Goal: Task Accomplishment & Management: Manage account settings

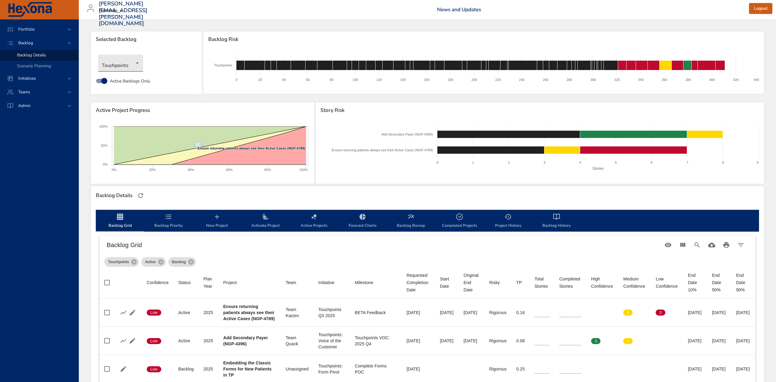
click at [139, 61] on body "Portfolio Backlog Backlog Details Scenario Planning Initiatives Teams Admin ste…" at bounding box center [388, 191] width 776 height 382
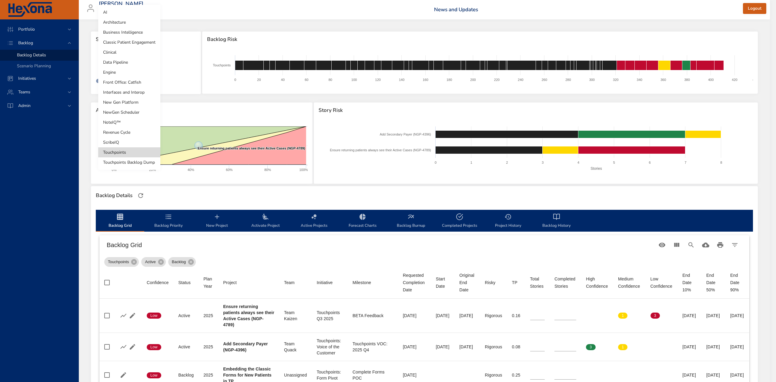
click at [125, 143] on li "ScribeIQ" at bounding box center [129, 142] width 62 height 10
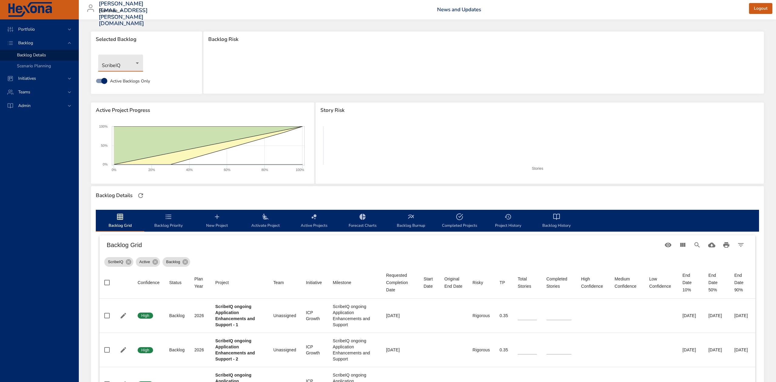
click at [138, 64] on body "Portfolio Backlog Backlog Details Scenario Planning Initiatives Teams Admin ste…" at bounding box center [388, 191] width 776 height 382
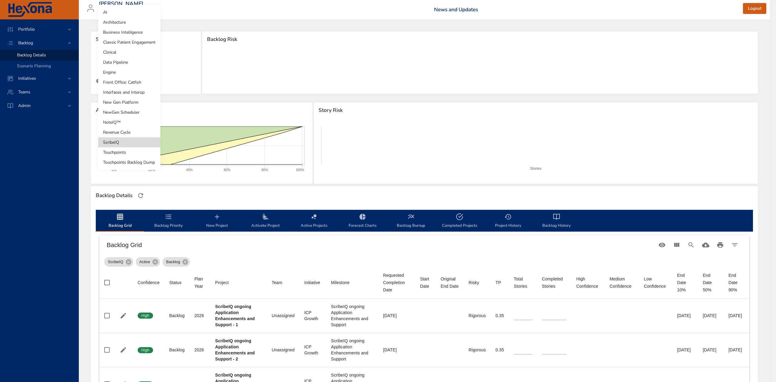
click at [129, 132] on li "Revenue Cycle" at bounding box center [129, 132] width 62 height 10
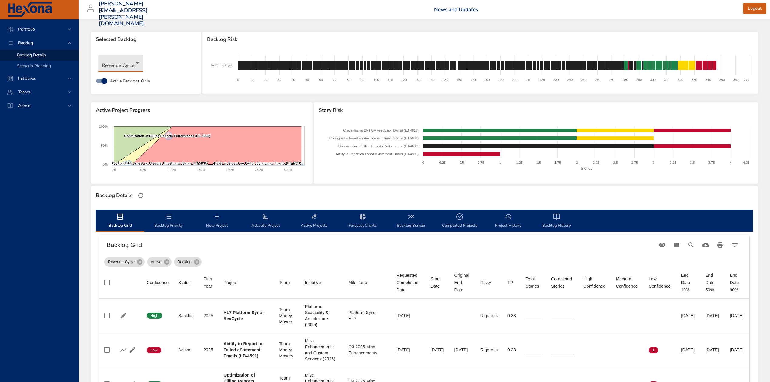
click at [134, 63] on body "Portfolio Backlog Backlog Details Scenario Planning Initiatives Teams Admin ste…" at bounding box center [385, 191] width 770 height 382
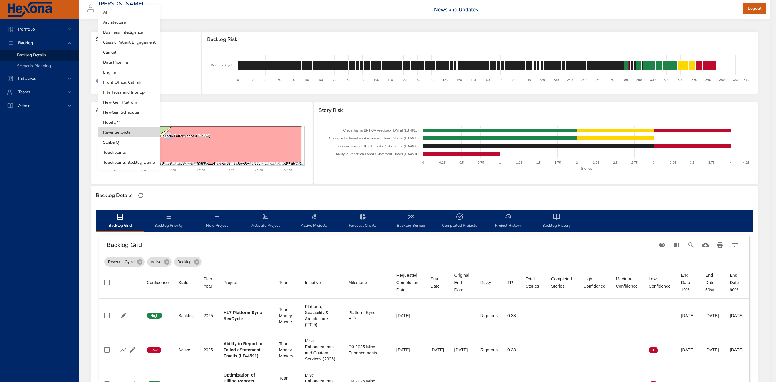
click at [130, 112] on li "NewGen Scheduler" at bounding box center [129, 112] width 62 height 10
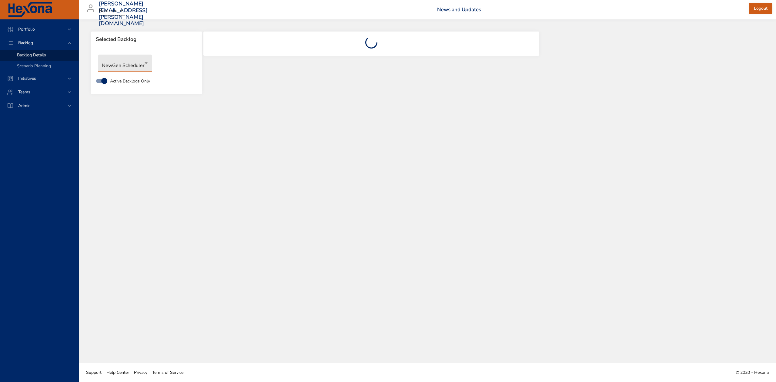
click at [143, 66] on body "Portfolio Backlog Backlog Details Scenario Planning Initiatives Teams Admin ste…" at bounding box center [388, 191] width 776 height 382
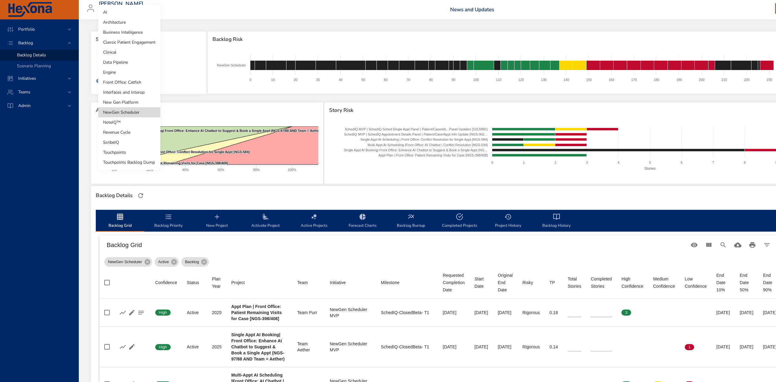
click at [132, 101] on li "New Gen Platform" at bounding box center [129, 102] width 62 height 10
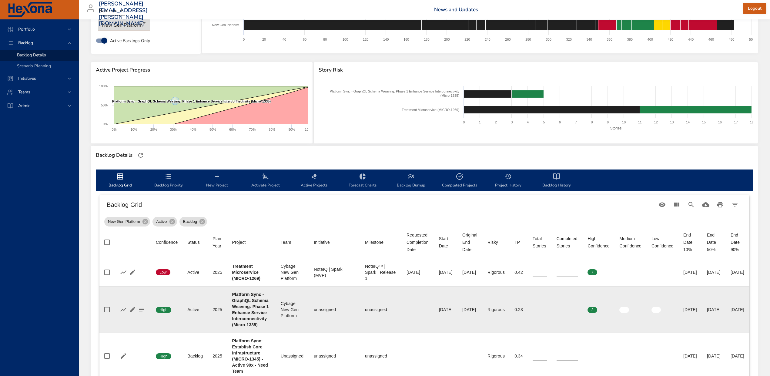
scroll to position [121, 0]
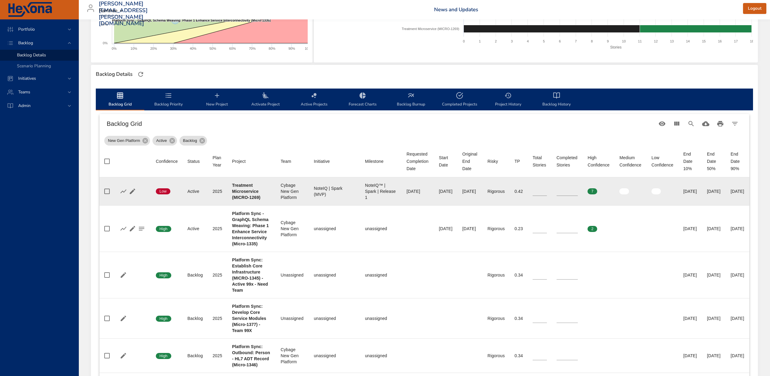
click at [578, 189] on input "**" at bounding box center [568, 191] width 22 height 9
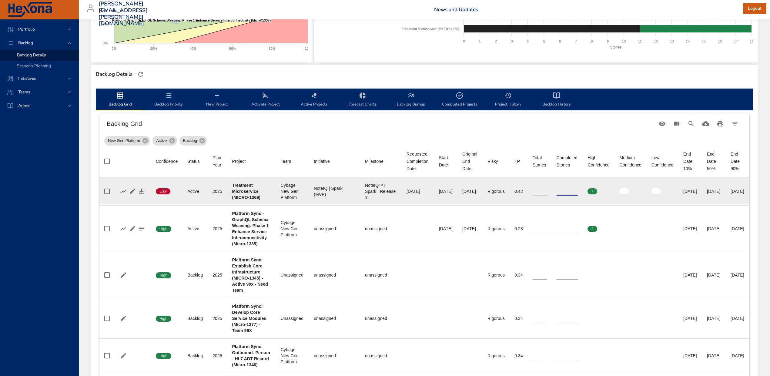
type input "**"
click at [578, 189] on input "**" at bounding box center [568, 191] width 22 height 9
click at [138, 190] on icon "button" at bounding box center [141, 191] width 7 height 7
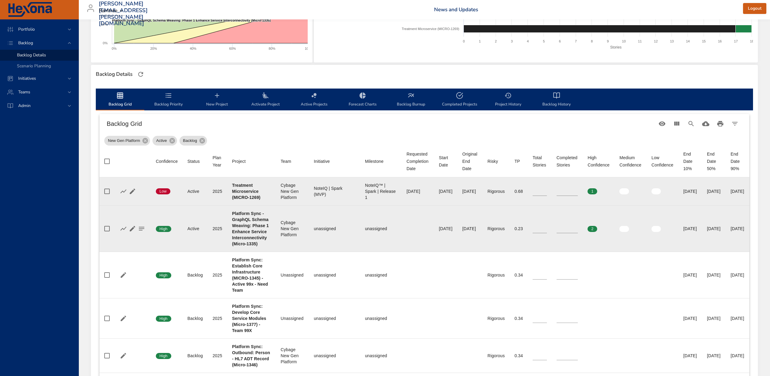
type input "*"
click at [578, 232] on input "*" at bounding box center [568, 228] width 22 height 9
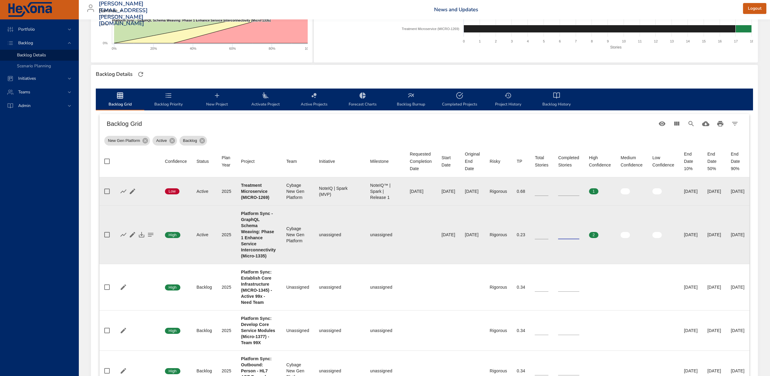
click at [549, 234] on input "*" at bounding box center [542, 234] width 14 height 9
click at [549, 233] on input "*" at bounding box center [542, 234] width 14 height 9
type input "*"
click at [549, 233] on input "*" at bounding box center [542, 234] width 14 height 9
click at [139, 235] on icon "button" at bounding box center [141, 234] width 5 height 5
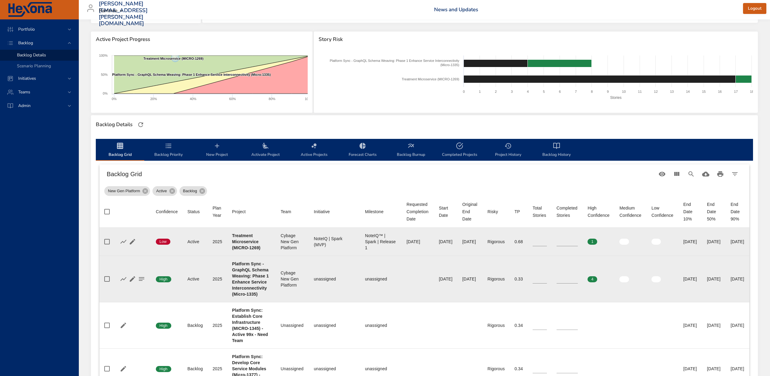
scroll to position [58, 0]
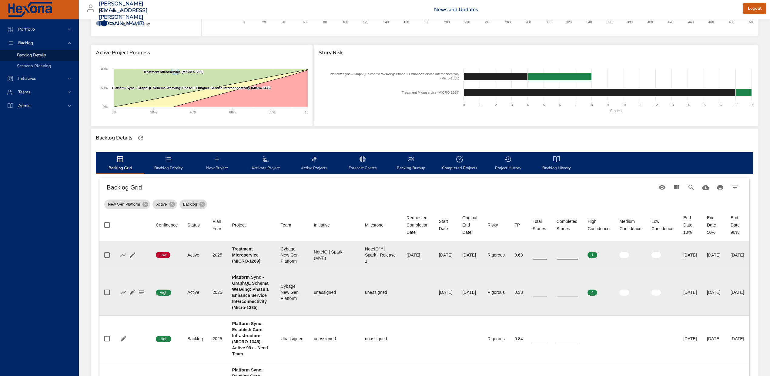
click at [267, 163] on span "Activate Project" at bounding box center [265, 164] width 41 height 16
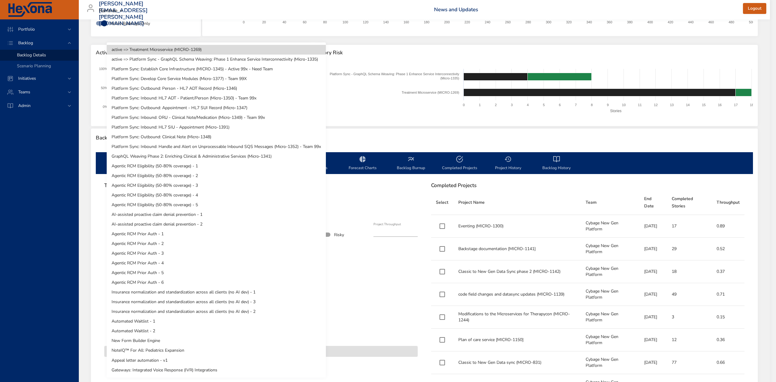
click at [214, 210] on body "Portfolio Backlog Backlog Details Scenario Planning Initiatives Teams Admin ste…" at bounding box center [388, 133] width 776 height 382
click at [271, 156] on li "GraphQL Weaving Phase 2: Enriching Clinical & Administrative Services (Micro-13…" at bounding box center [216, 157] width 219 height 10
type input "*"
type input "****"
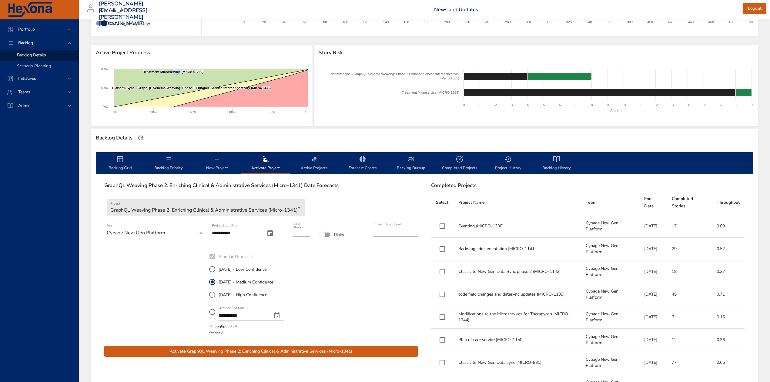
click at [273, 232] on icon "change date" at bounding box center [269, 233] width 5 height 6
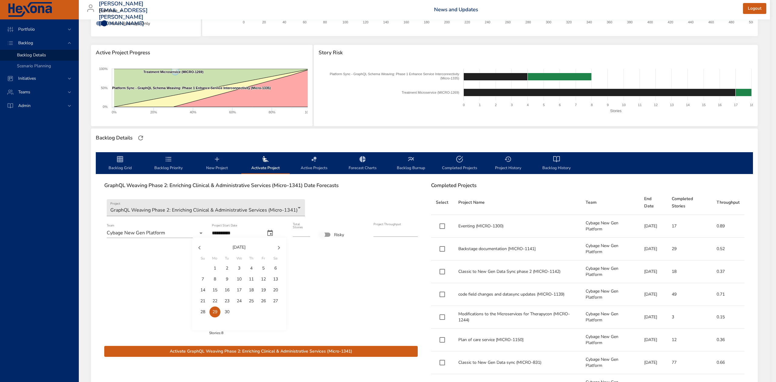
click at [263, 298] on p "26" at bounding box center [263, 301] width 5 height 6
type input "**********"
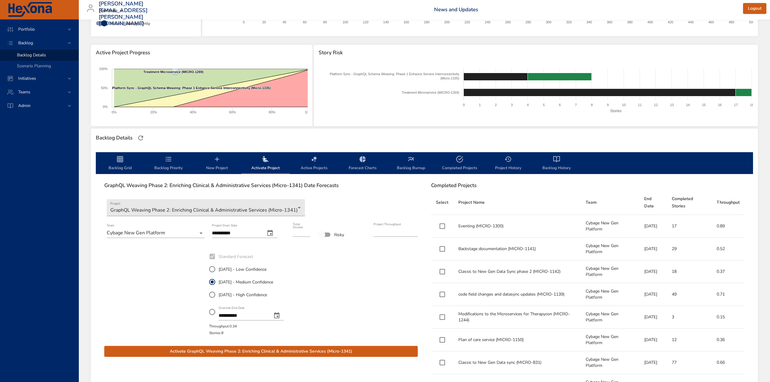
click at [305, 352] on span "Activate GraphQL Weaving Phase 2: Enriching Clinical & Administrative Services …" at bounding box center [261, 352] width 304 height 8
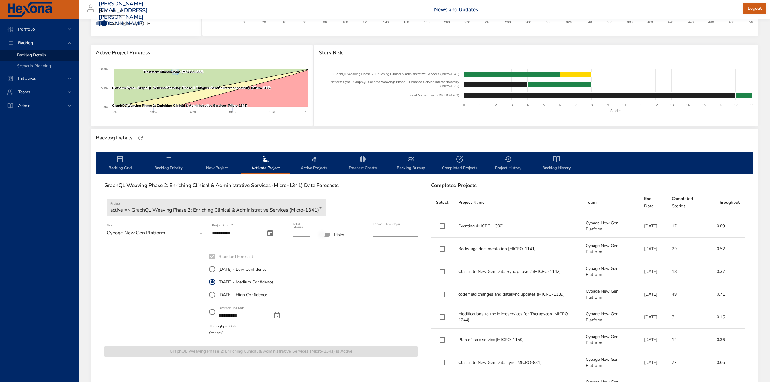
click at [114, 163] on span "Backlog Grid" at bounding box center [119, 164] width 41 height 16
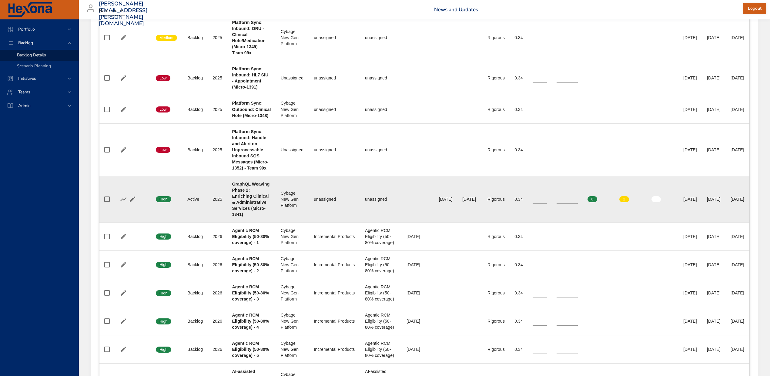
scroll to position [566, 0]
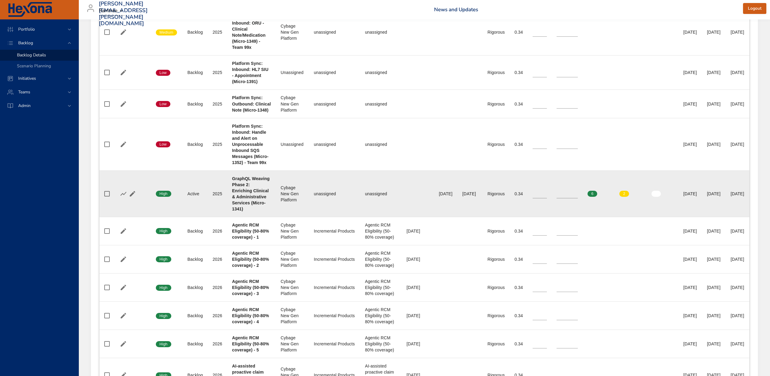
click at [547, 198] on input "*" at bounding box center [540, 193] width 14 height 9
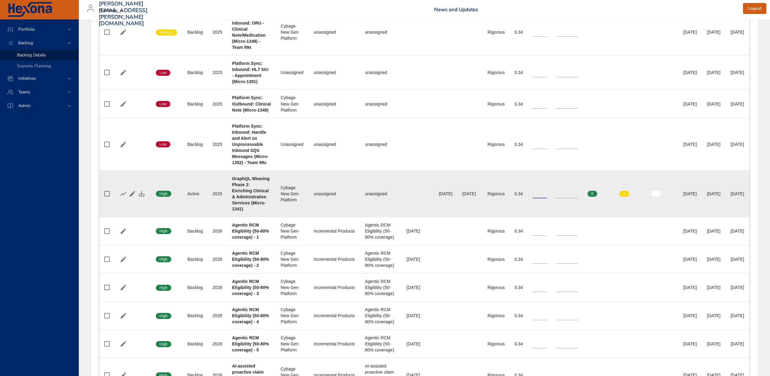
type input "*"
click at [547, 198] on input "*" at bounding box center [540, 193] width 14 height 9
click at [142, 197] on icon "button" at bounding box center [141, 193] width 7 height 7
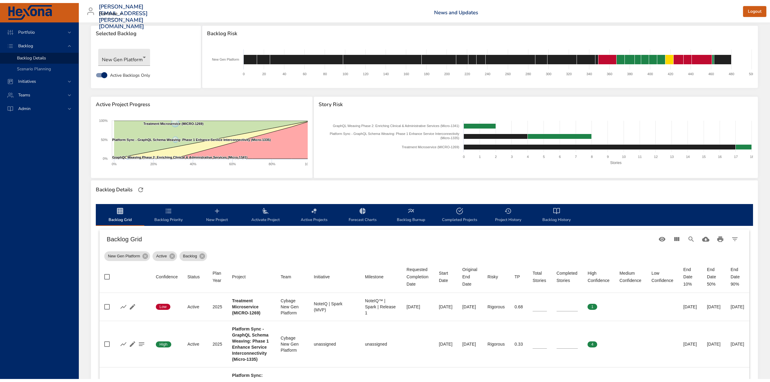
scroll to position [0, 0]
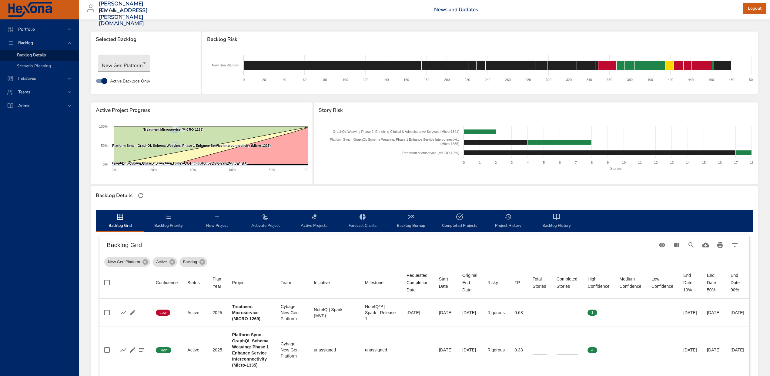
click at [167, 218] on icon "backlog-tab" at bounding box center [168, 216] width 7 height 7
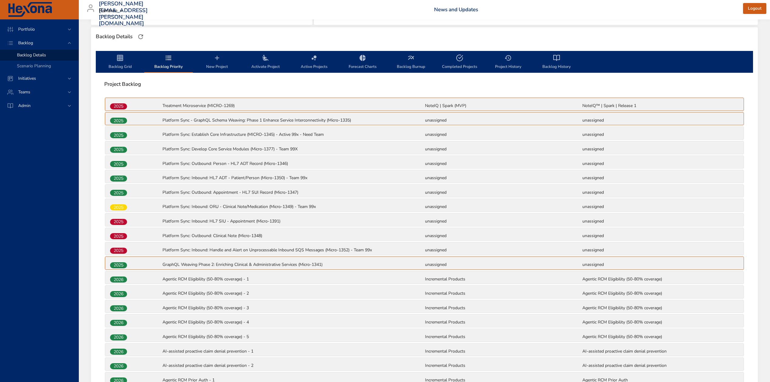
scroll to position [162, 0]
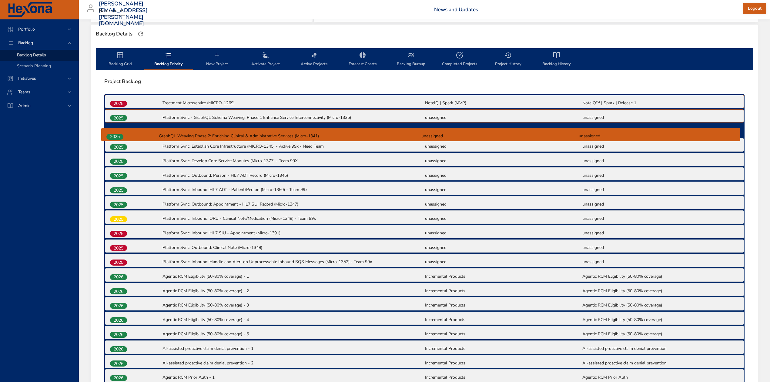
drag, startPoint x: 118, startPoint y: 265, endPoint x: 115, endPoint y: 135, distance: 129.8
click at [115, 135] on div "2025 Treatment Microservice (MICRO-1269) NoteIQ | Spark (MVP) NoteIQ™ | Spark |…" at bounding box center [424, 340] width 641 height 492
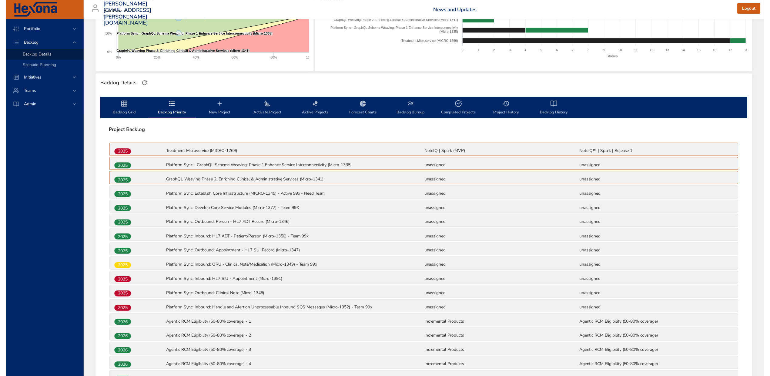
scroll to position [0, 0]
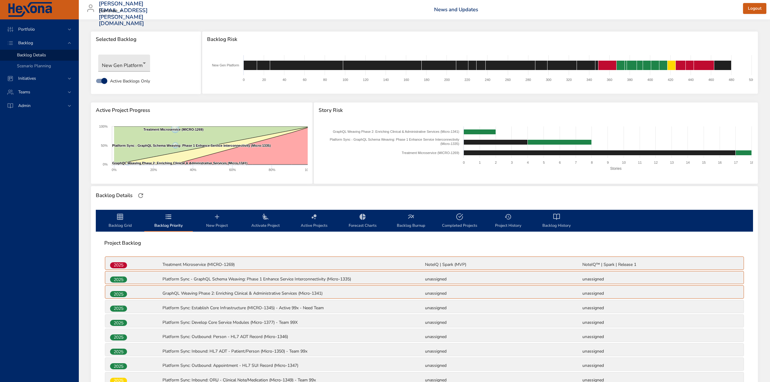
click at [121, 218] on icon "backlog-tab" at bounding box center [120, 217] width 6 height 6
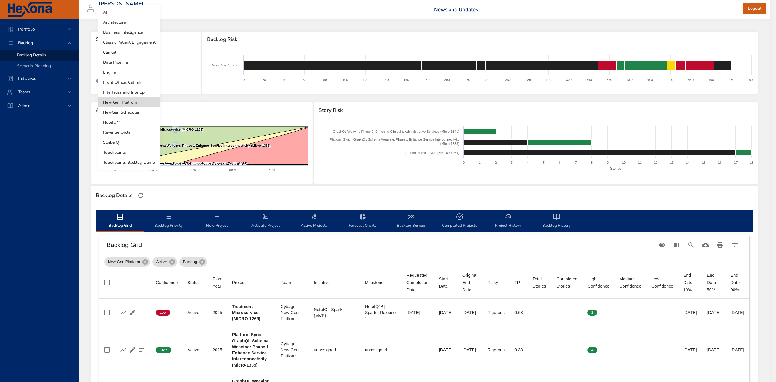
click at [146, 61] on body "Portfolio Backlog Backlog Details Scenario Planning Initiatives Teams Admin ste…" at bounding box center [388, 191] width 776 height 382
click at [136, 95] on li "Interfaces and Interop" at bounding box center [129, 92] width 62 height 10
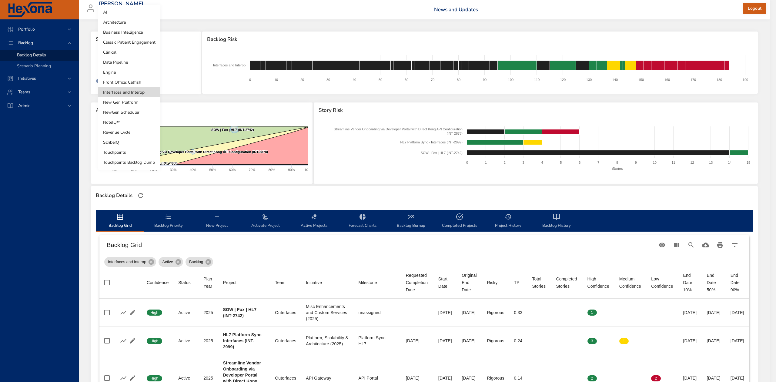
click at [124, 67] on body "Portfolio Backlog Backlog Details Scenario Planning Initiatives Teams Admin ste…" at bounding box center [388, 191] width 776 height 382
click at [131, 79] on li "Front Office: Catfish" at bounding box center [129, 82] width 62 height 10
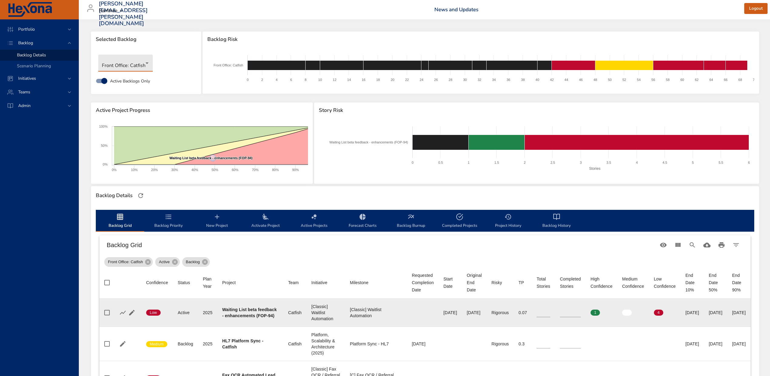
type input "*"
click at [550, 315] on input "*" at bounding box center [544, 312] width 14 height 9
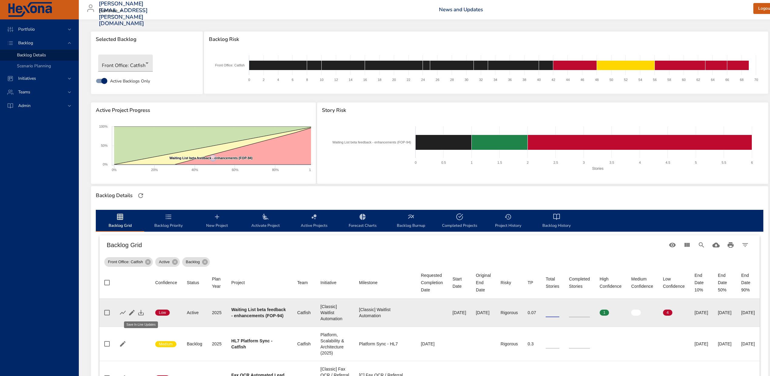
click at [140, 311] on icon "button" at bounding box center [140, 312] width 7 height 7
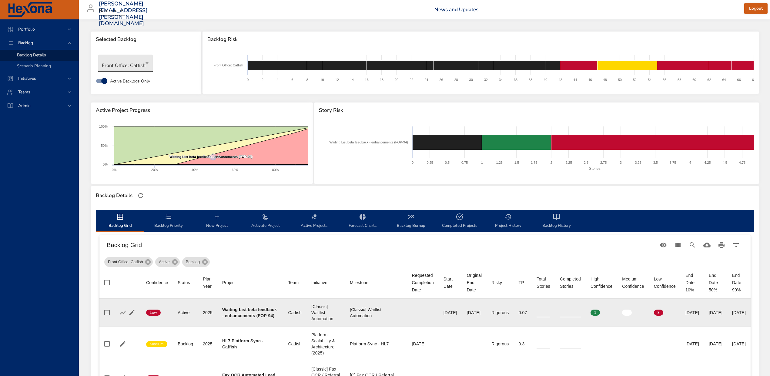
click at [148, 60] on body "Portfolio Backlog Backlog Details Scenario Planning Initiatives Teams Admin [PE…" at bounding box center [385, 188] width 770 height 376
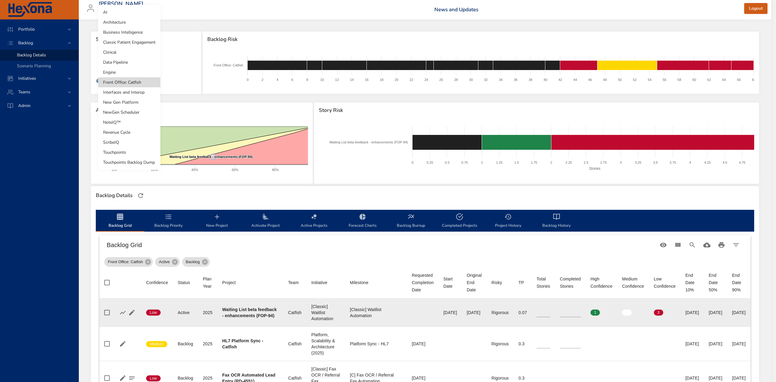
click at [140, 75] on li "Engine" at bounding box center [129, 72] width 62 height 10
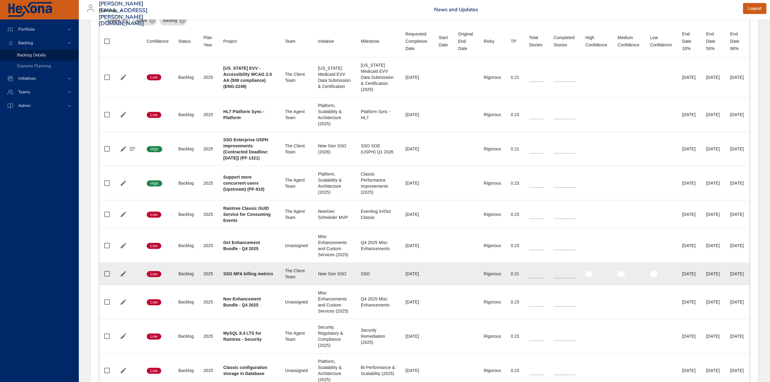
scroll to position [243, 0]
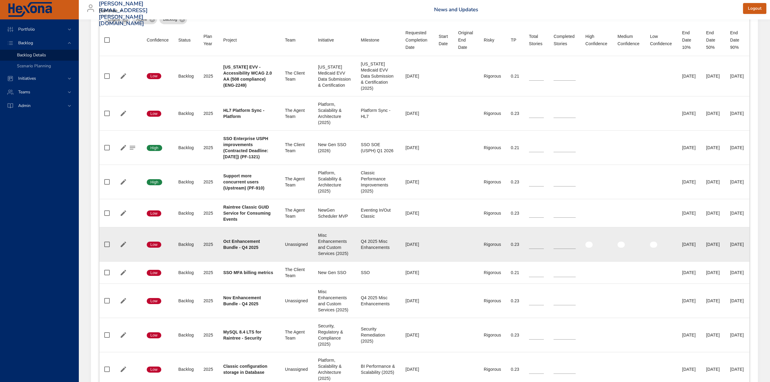
click at [240, 251] on div "Oct Enhancement Bundle - Q4 2025" at bounding box center [249, 244] width 52 height 12
click at [123, 247] on icon "button" at bounding box center [123, 244] width 5 height 5
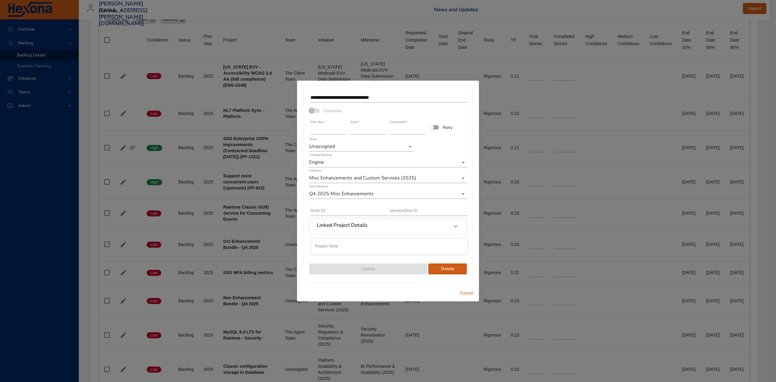
click at [415, 95] on input "**********" at bounding box center [390, 98] width 158 height 10
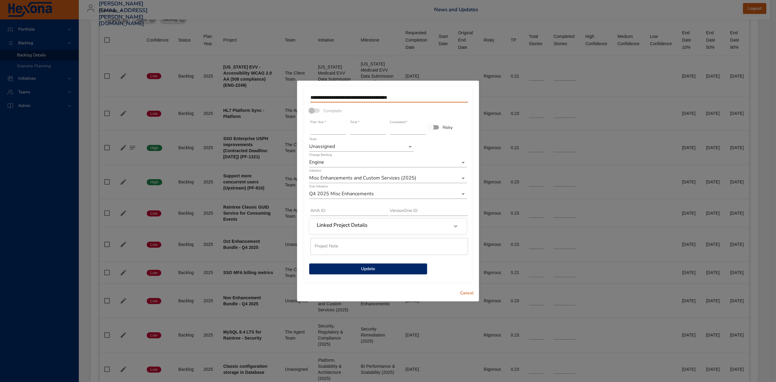
type input "**********"
drag, startPoint x: 355, startPoint y: 130, endPoint x: 349, endPoint y: 129, distance: 5.8
click at [349, 129] on div "Total   * *" at bounding box center [368, 127] width 40 height 18
type input "*"
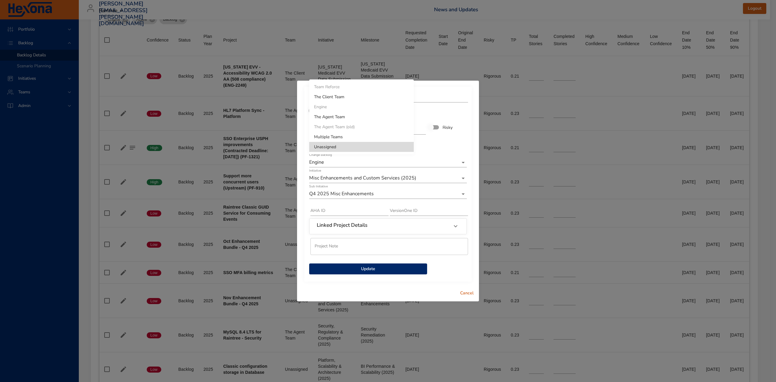
click at [381, 116] on li "The Agent Team" at bounding box center [361, 117] width 105 height 10
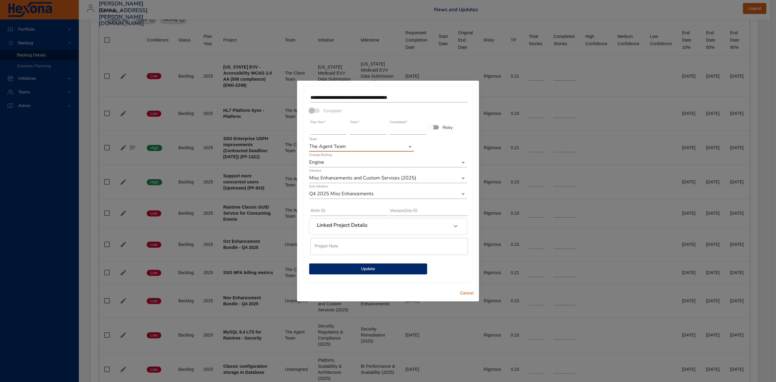
click at [455, 226] on icon at bounding box center [455, 226] width 7 height 7
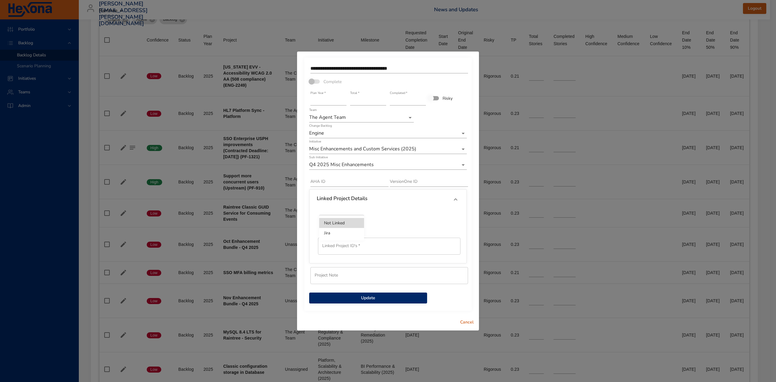
click at [353, 229] on li "Jira" at bounding box center [341, 233] width 45 height 10
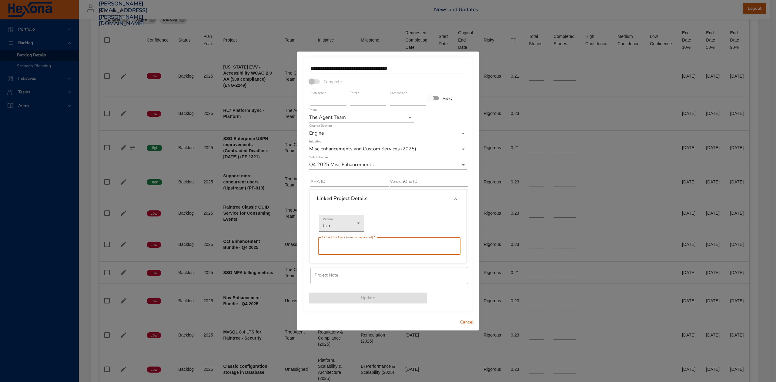
click at [358, 250] on input "text" at bounding box center [389, 246] width 143 height 17
type input "*******"
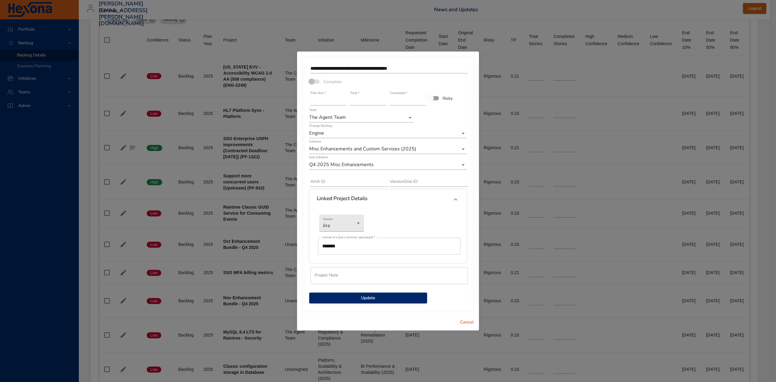
click at [360, 298] on span "Update" at bounding box center [368, 298] width 108 height 8
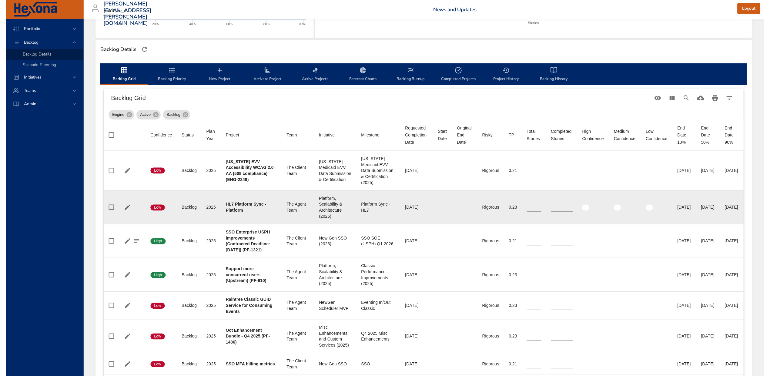
scroll to position [40, 0]
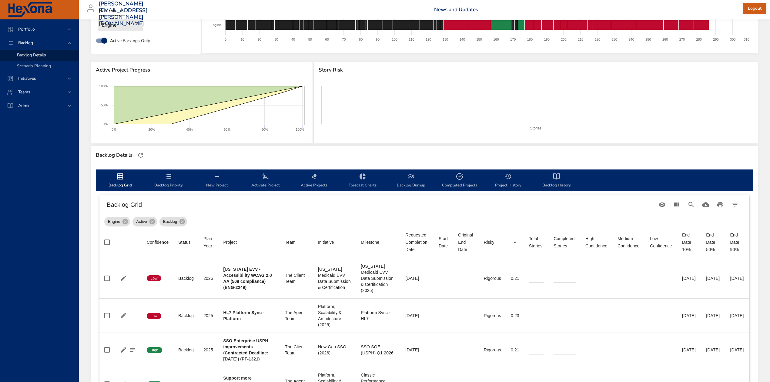
click at [266, 176] on icon "backlog-tab" at bounding box center [266, 176] width 6 height 6
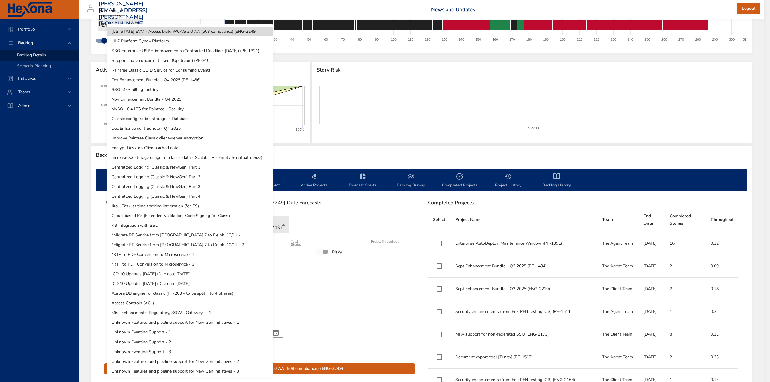
click at [266, 223] on body "**********" at bounding box center [385, 151] width 770 height 382
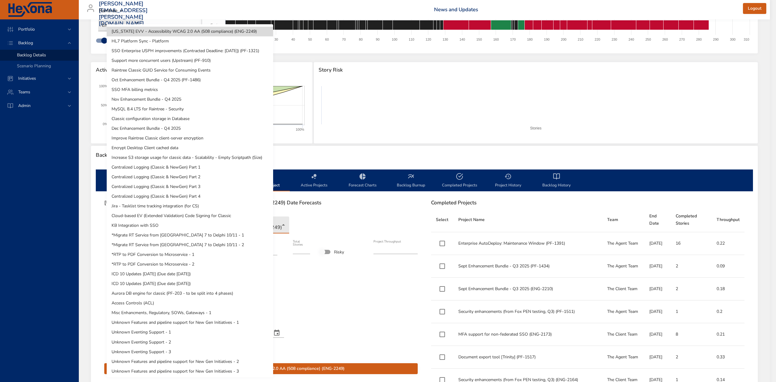
click at [235, 78] on li "Oct Enhancement Bundle - Q4 2025 (PF-1486)" at bounding box center [190, 80] width 167 height 10
type input "*"
type input "****"
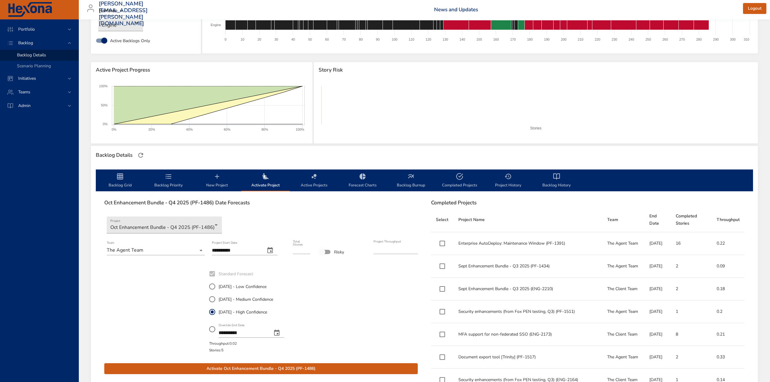
click at [274, 251] on icon "change date" at bounding box center [270, 250] width 7 height 7
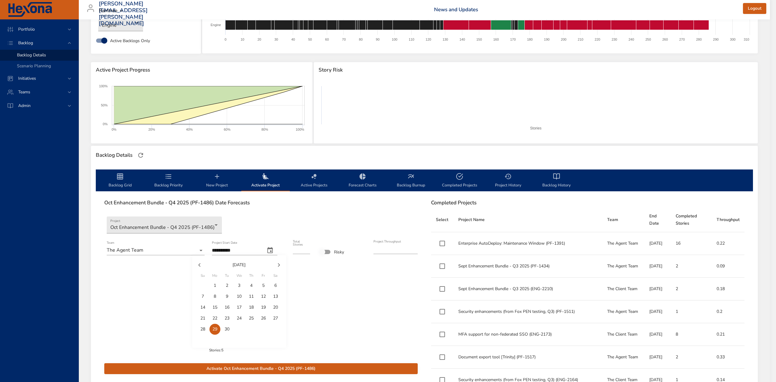
click at [240, 318] on p "24" at bounding box center [239, 318] width 5 height 6
type input "**********"
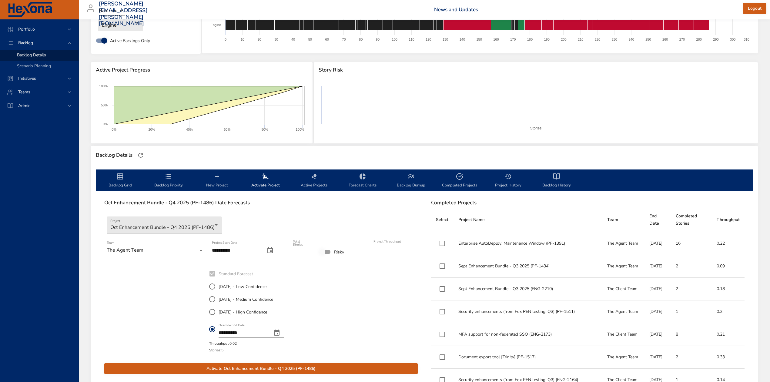
click at [280, 334] on icon "change date" at bounding box center [276, 333] width 5 height 6
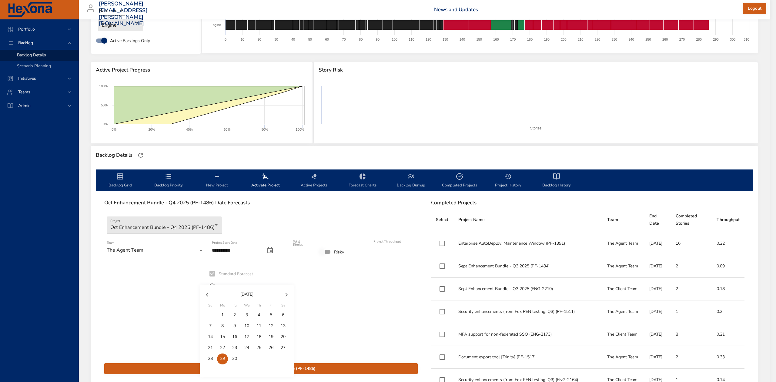
click at [287, 291] on icon "button" at bounding box center [286, 294] width 7 height 7
click at [271, 359] on p "31" at bounding box center [271, 359] width 5 height 6
type input "**********"
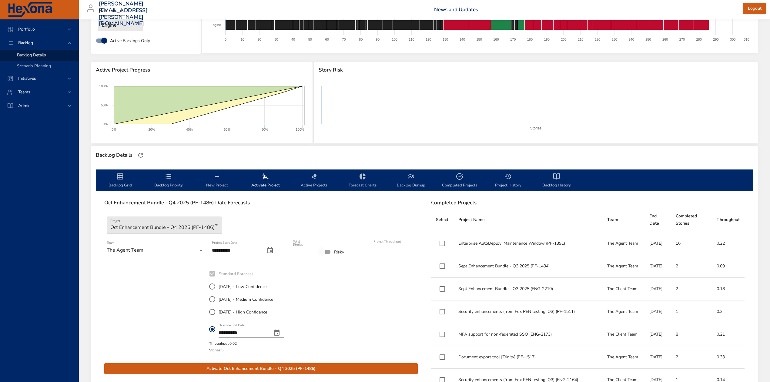
click at [362, 369] on span "Activate Oct Enhancement Bundle - Q4 2025 (PF-1486)" at bounding box center [261, 369] width 304 height 8
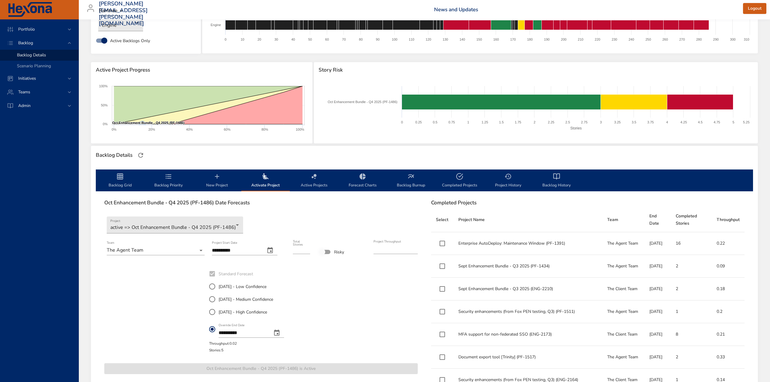
click at [122, 177] on icon "backlog-tab" at bounding box center [120, 176] width 6 height 6
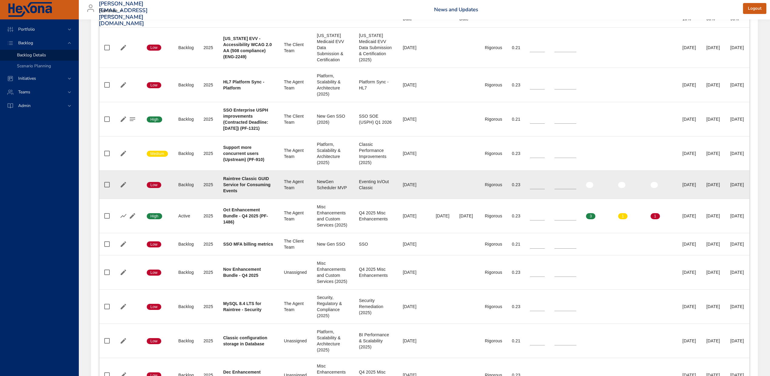
scroll to position [283, 0]
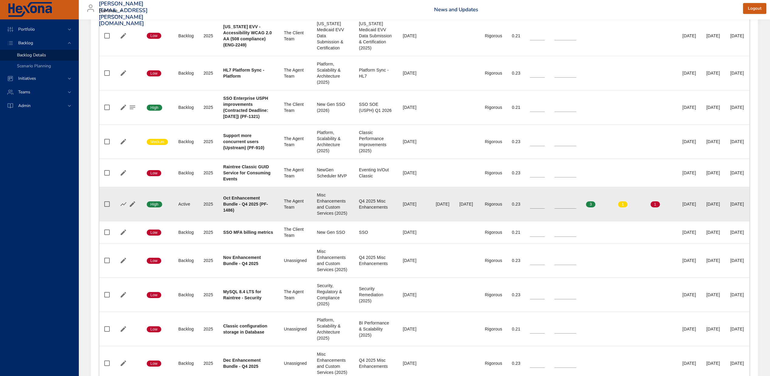
type input "*"
click at [555, 209] on input "*" at bounding box center [566, 204] width 22 height 9
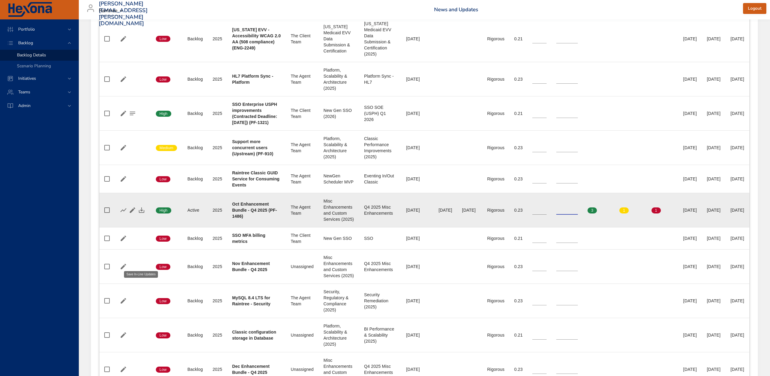
click at [139, 214] on icon "button" at bounding box center [141, 210] width 7 height 7
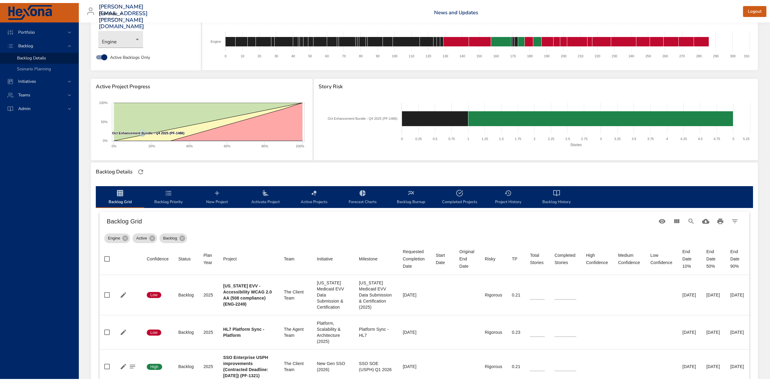
scroll to position [0, 0]
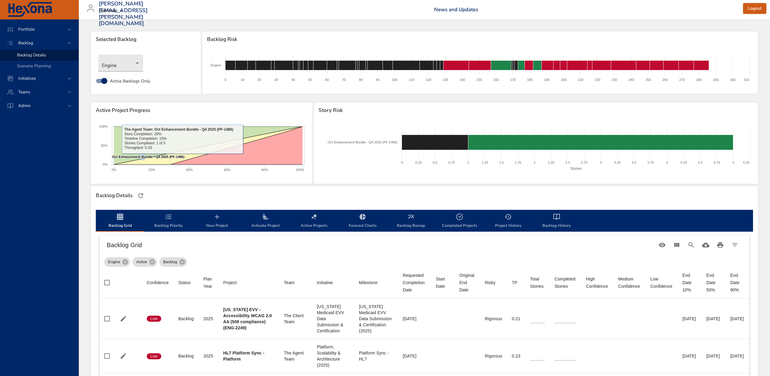
click at [170, 217] on icon "backlog-tab" at bounding box center [168, 216] width 7 height 7
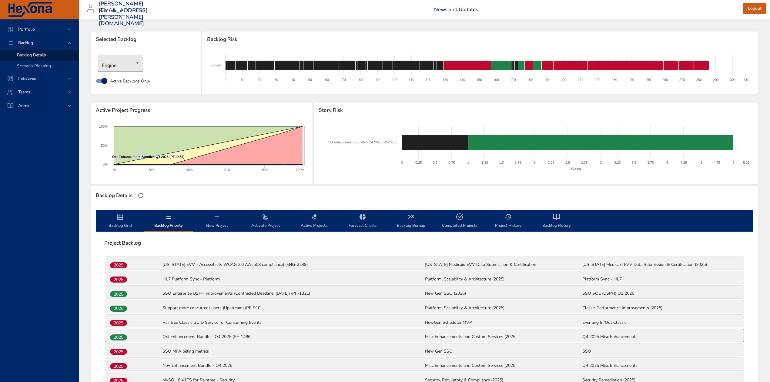
click at [136, 335] on div "2025" at bounding box center [135, 337] width 52 height 8
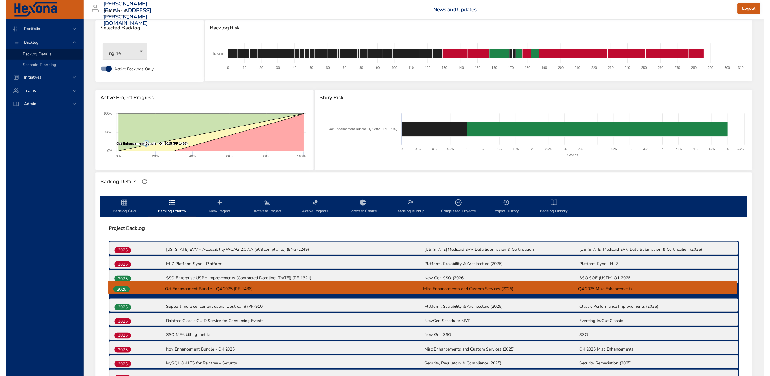
scroll to position [13, 0]
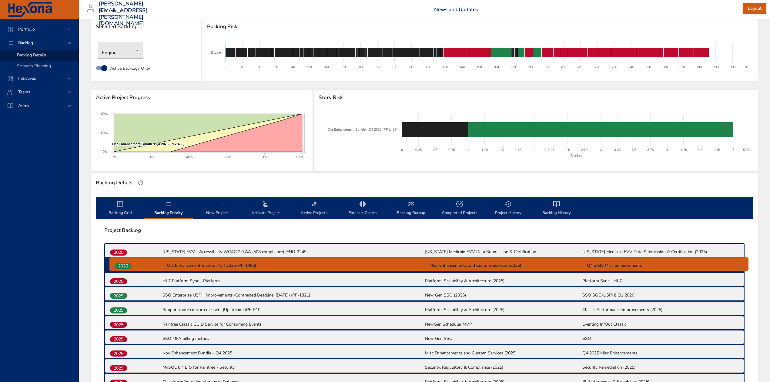
drag, startPoint x: 123, startPoint y: 338, endPoint x: 126, endPoint y: 262, distance: 75.3
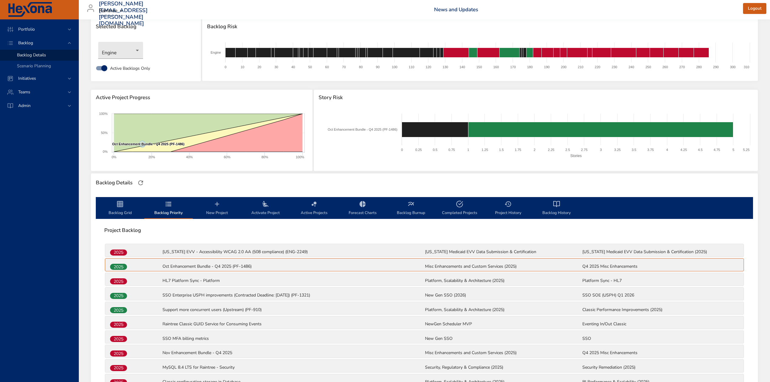
click at [112, 205] on span "Backlog Grid" at bounding box center [119, 208] width 41 height 16
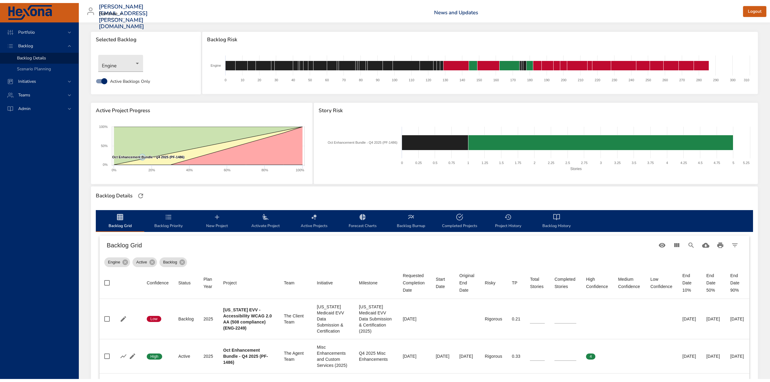
scroll to position [0, 0]
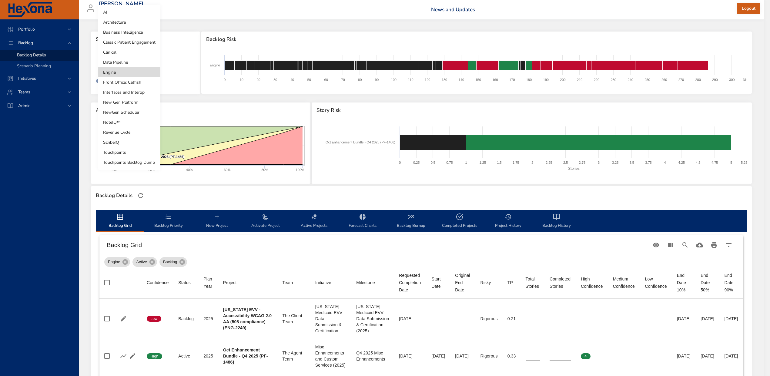
click at [130, 61] on body "Portfolio Backlog Backlog Details Scenario Planning Initiatives Teams Admin ste…" at bounding box center [385, 188] width 770 height 376
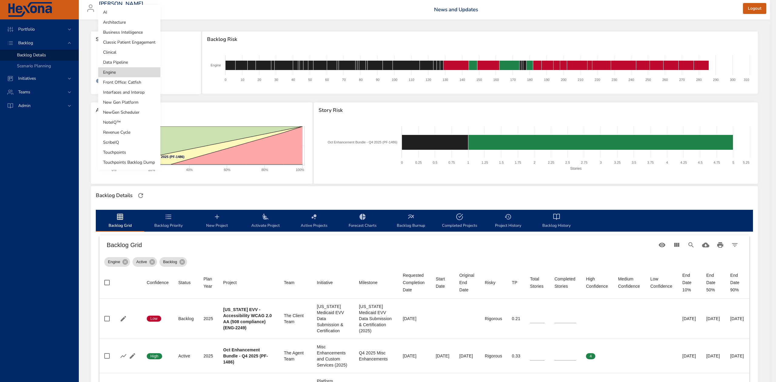
click at [122, 61] on li "Data Pipeline" at bounding box center [129, 62] width 62 height 10
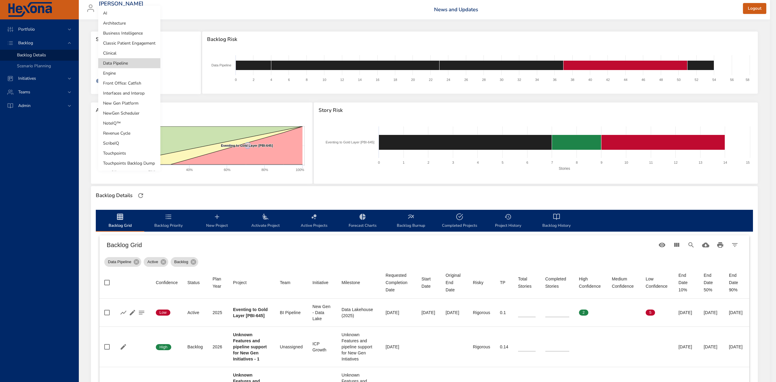
click at [137, 62] on body "Portfolio Backlog Backlog Details Scenario Planning Initiatives Teams Admin ste…" at bounding box center [388, 191] width 776 height 382
click at [121, 54] on li "Clinical" at bounding box center [129, 53] width 62 height 10
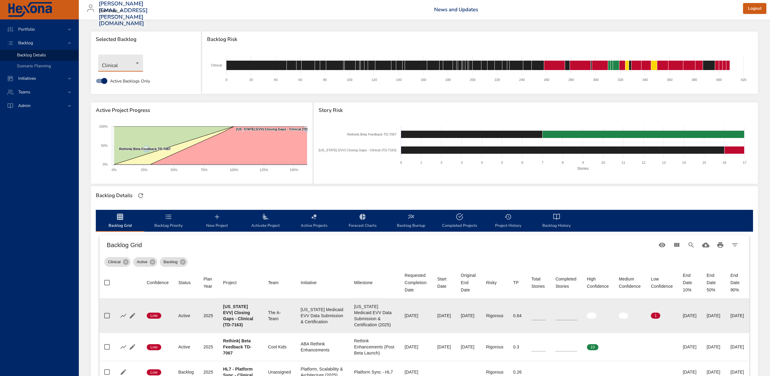
click at [574, 314] on input "**" at bounding box center [567, 315] width 22 height 9
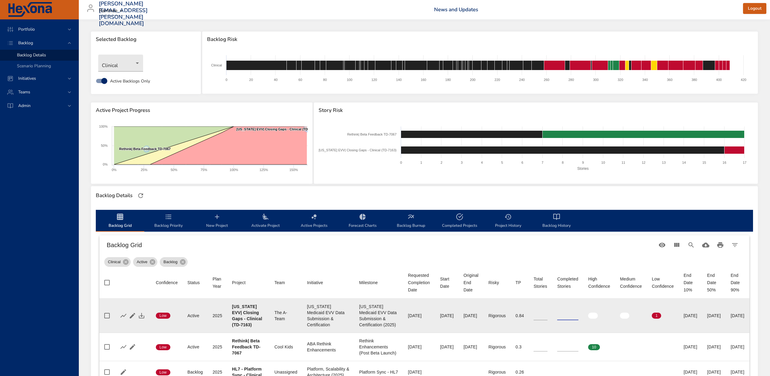
type input "**"
click at [579, 315] on input "**" at bounding box center [567, 315] width 21 height 9
click at [548, 314] on input "**" at bounding box center [541, 315] width 14 height 9
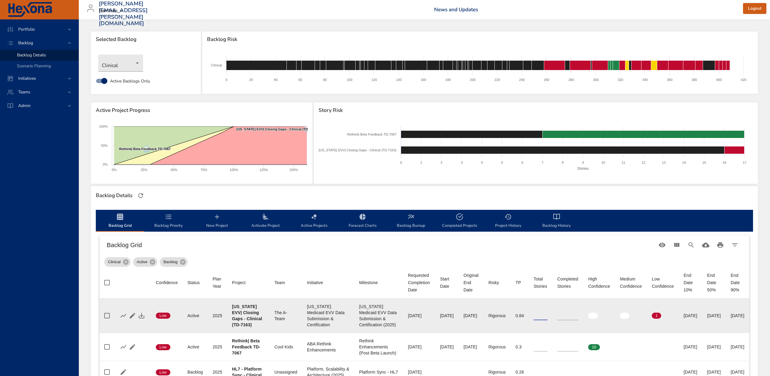
type input "**"
click at [548, 314] on input "**" at bounding box center [541, 315] width 14 height 9
click at [141, 314] on icon "button" at bounding box center [141, 315] width 5 height 5
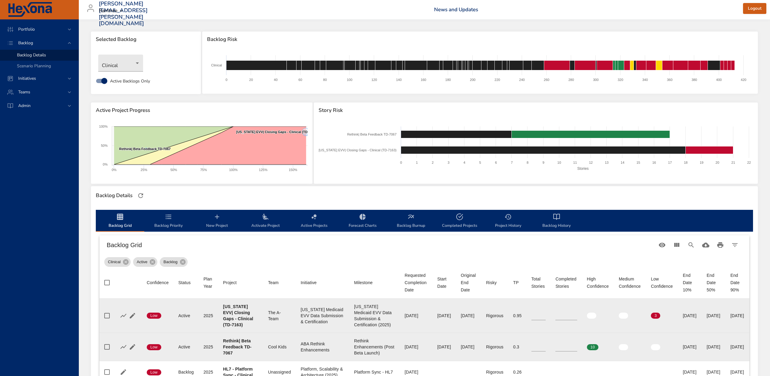
click at [544, 348] on input "**" at bounding box center [539, 346] width 15 height 9
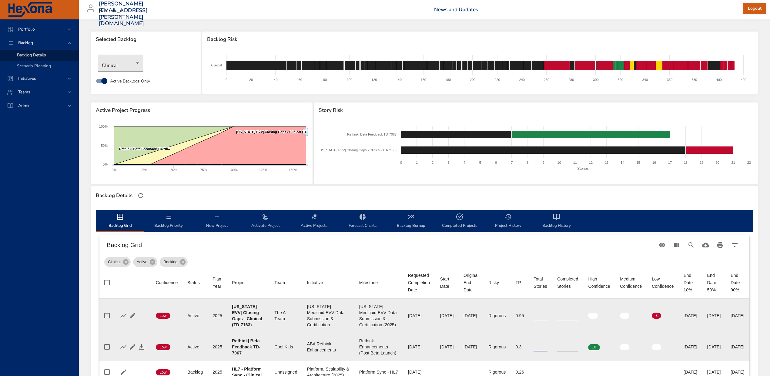
click at [544, 348] on input "**" at bounding box center [541, 346] width 14 height 9
click at [548, 348] on input "**" at bounding box center [541, 346] width 14 height 9
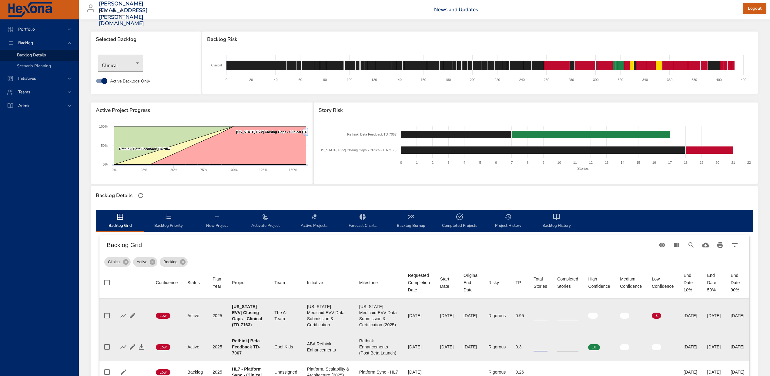
click at [548, 348] on input "**" at bounding box center [541, 346] width 14 height 9
click at [548, 348] on input "*" at bounding box center [541, 346] width 14 height 9
type input "*"
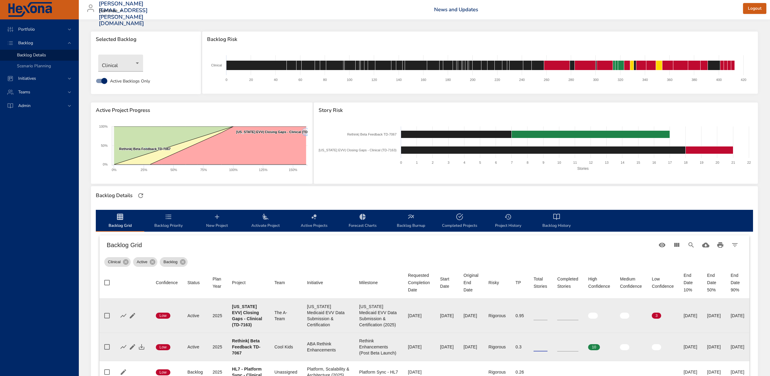
click at [548, 348] on input "*" at bounding box center [541, 346] width 14 height 9
click at [142, 347] on icon "button" at bounding box center [141, 346] width 5 height 5
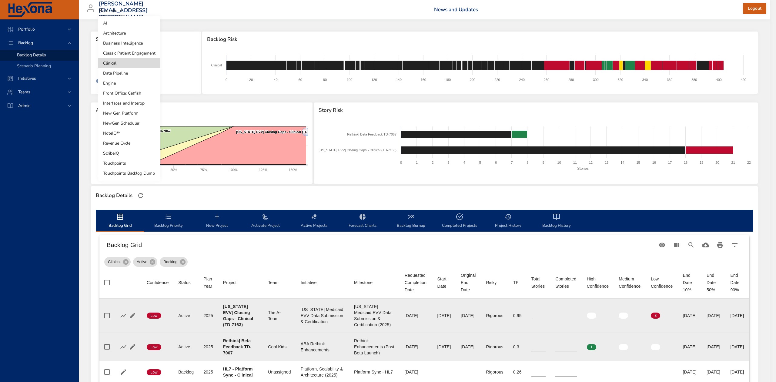
click at [139, 61] on body "Portfolio Backlog Backlog Details Scenario Planning Initiatives Teams Admin ste…" at bounding box center [388, 191] width 776 height 382
click at [125, 164] on li "Touchpoints" at bounding box center [129, 163] width 62 height 10
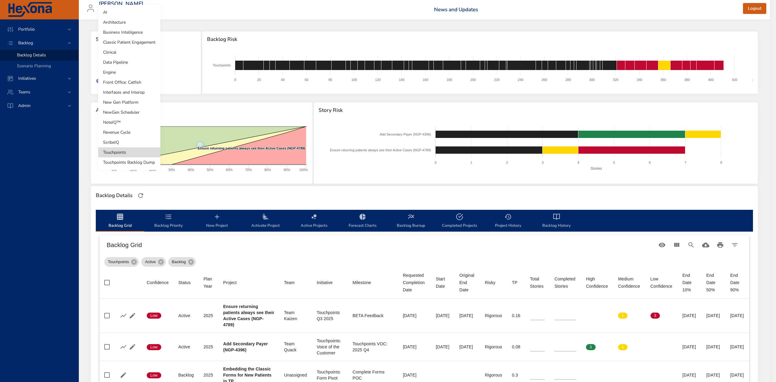
click at [139, 61] on body "Portfolio Backlog Backlog Details Scenario Planning Initiatives Teams Admin [PE…" at bounding box center [388, 191] width 776 height 382
click at [138, 62] on li "Data Pipeline" at bounding box center [129, 62] width 62 height 10
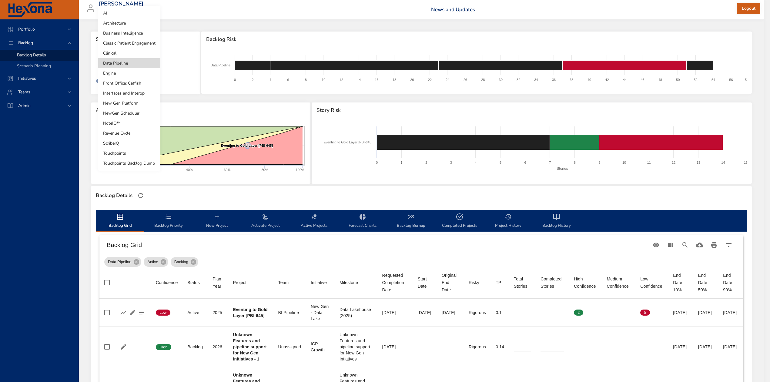
click at [138, 65] on body "Portfolio Backlog Backlog Details Scenario Planning Initiatives Teams Admin [PE…" at bounding box center [385, 191] width 770 height 382
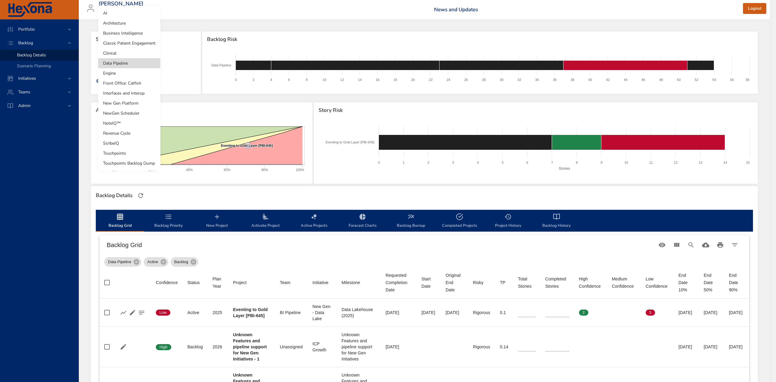
click at [131, 55] on li "Clinical" at bounding box center [129, 53] width 62 height 10
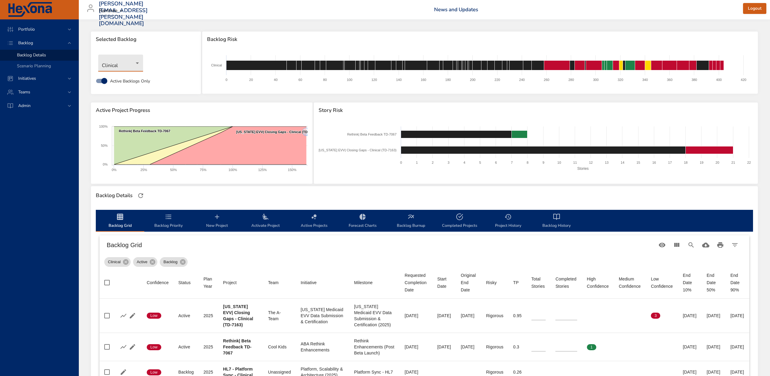
click at [135, 62] on body "Portfolio Backlog Backlog Details Scenario Planning Initiatives Teams Admin [PE…" at bounding box center [385, 188] width 770 height 376
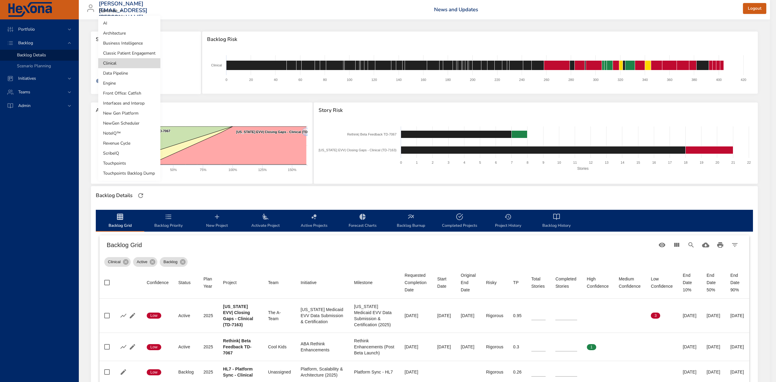
click at [136, 51] on li "Classic Patient Engagement" at bounding box center [129, 53] width 62 height 10
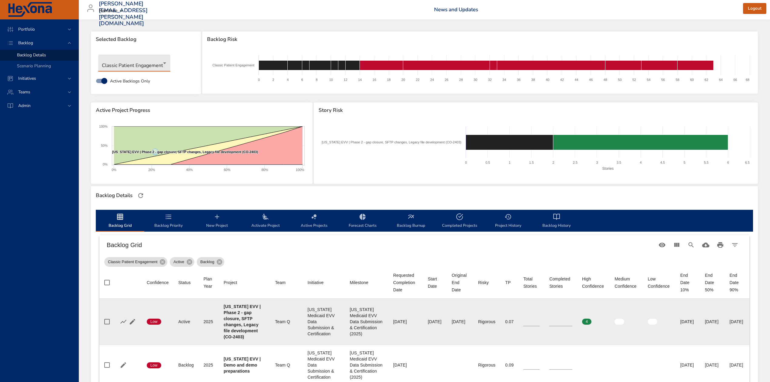
type input "*"
click at [523, 323] on input "*" at bounding box center [531, 321] width 16 height 9
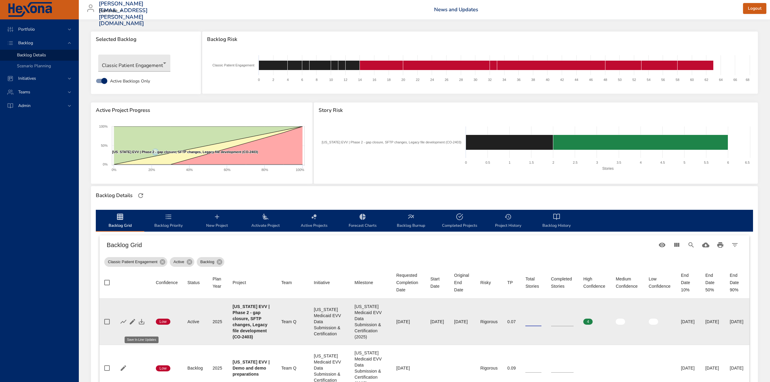
click at [141, 325] on icon "button" at bounding box center [141, 321] width 7 height 7
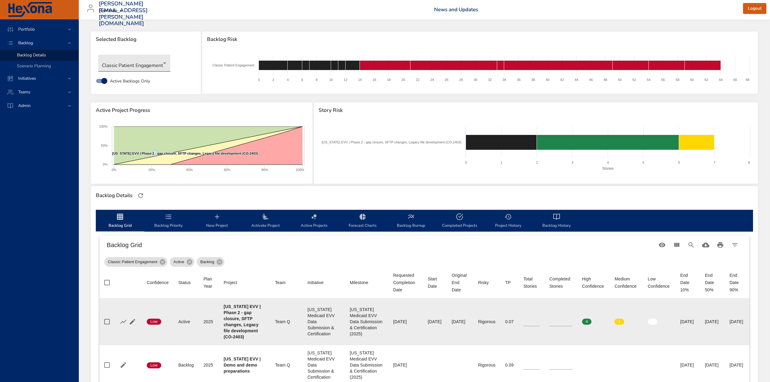
click at [153, 62] on body "Portfolio Backlog Backlog Details Scenario Planning Initiatives Teams Admin [PE…" at bounding box center [385, 191] width 770 height 382
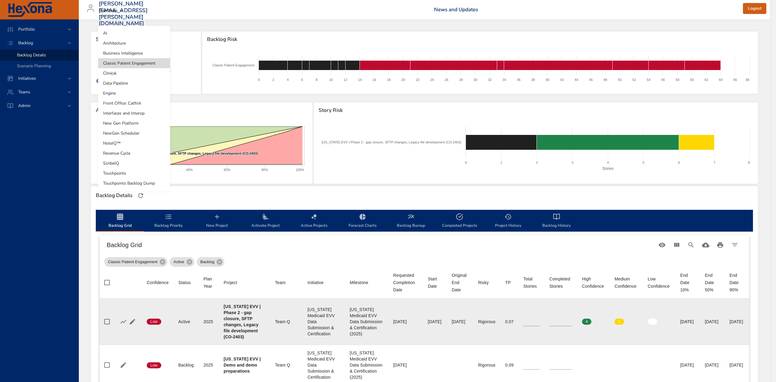
click at [143, 50] on li "Business Intelligence" at bounding box center [134, 53] width 72 height 10
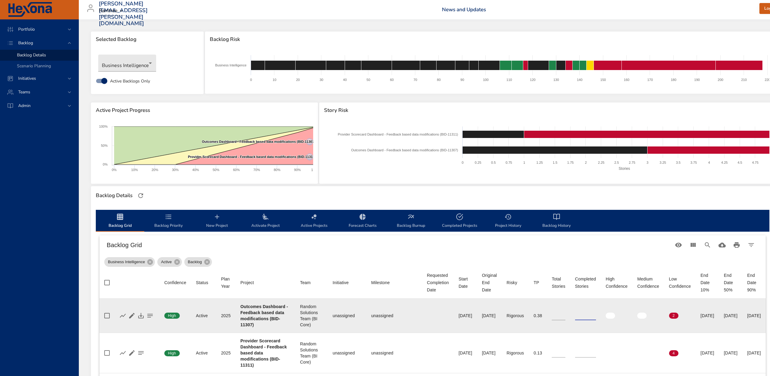
type input "*"
click at [596, 314] on input "*" at bounding box center [585, 315] width 21 height 9
click at [139, 317] on icon "button" at bounding box center [140, 315] width 5 height 5
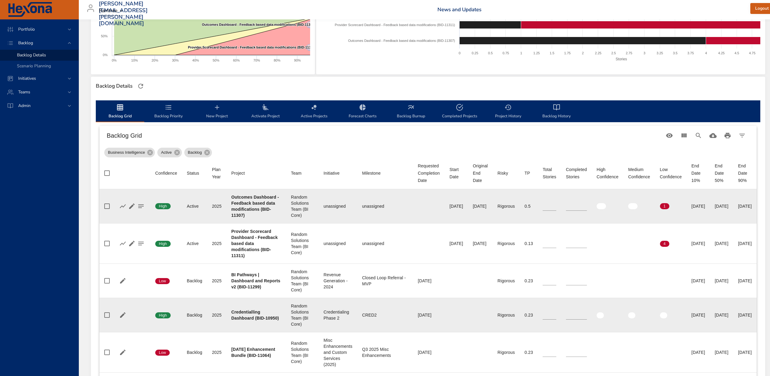
scroll to position [121, 0]
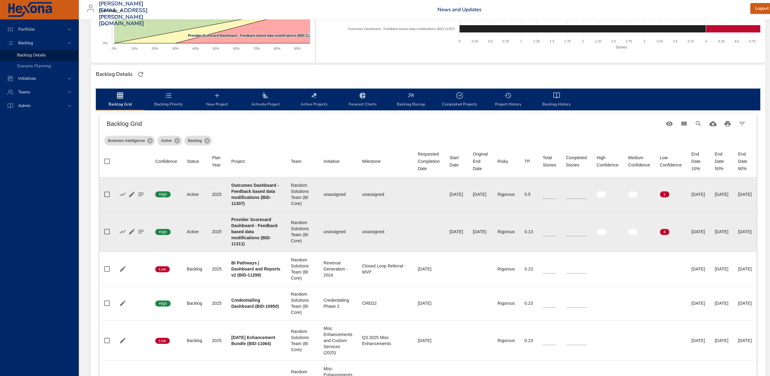
type input "*"
click at [587, 231] on input "*" at bounding box center [576, 231] width 21 height 9
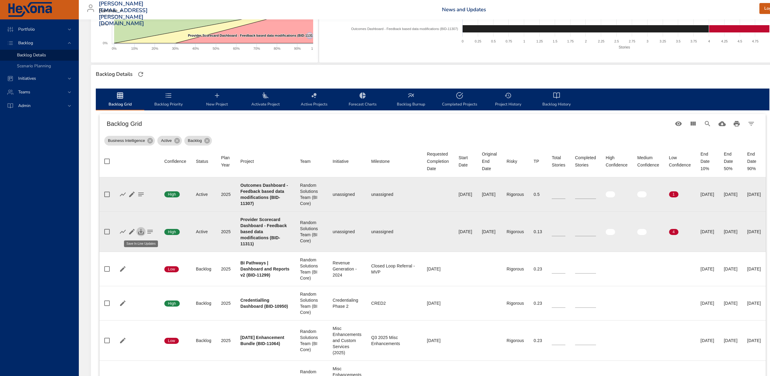
click at [141, 231] on icon "button" at bounding box center [140, 231] width 5 height 5
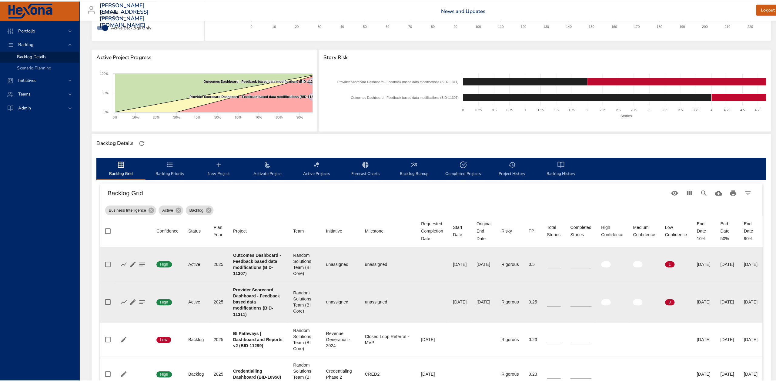
scroll to position [40, 0]
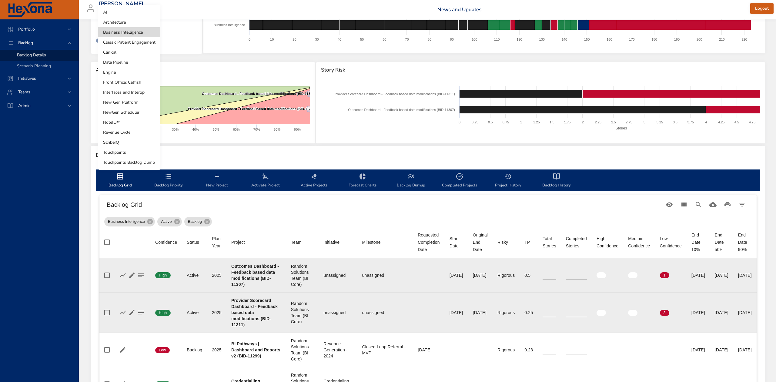
click at [139, 24] on body "Portfolio Backlog Backlog Details Scenario Planning Initiatives Teams Admin [PE…" at bounding box center [388, 151] width 776 height 382
click at [129, 21] on li "Architecture" at bounding box center [129, 22] width 62 height 10
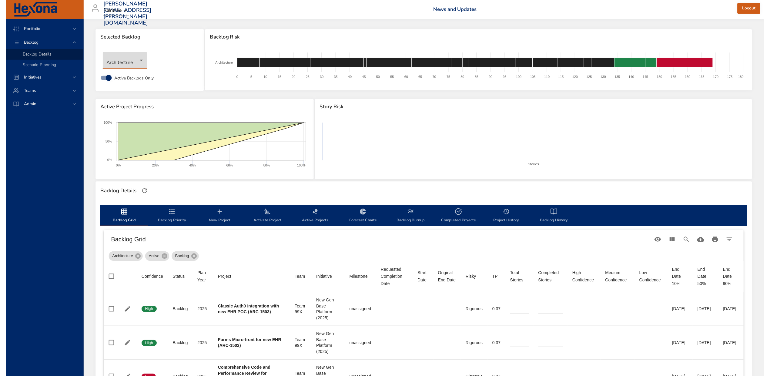
scroll to position [0, 0]
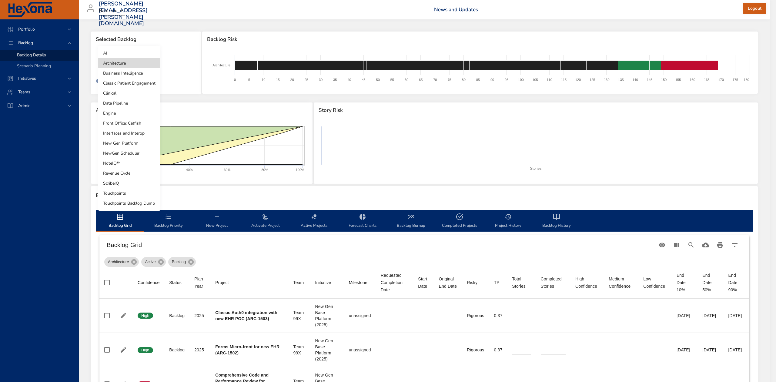
click at [138, 66] on body "Portfolio Backlog Backlog Details Scenario Planning Initiatives Teams Admin [PE…" at bounding box center [388, 191] width 776 height 382
click at [130, 53] on li "AI" at bounding box center [129, 53] width 62 height 10
